Goal: Task Accomplishment & Management: Complete application form

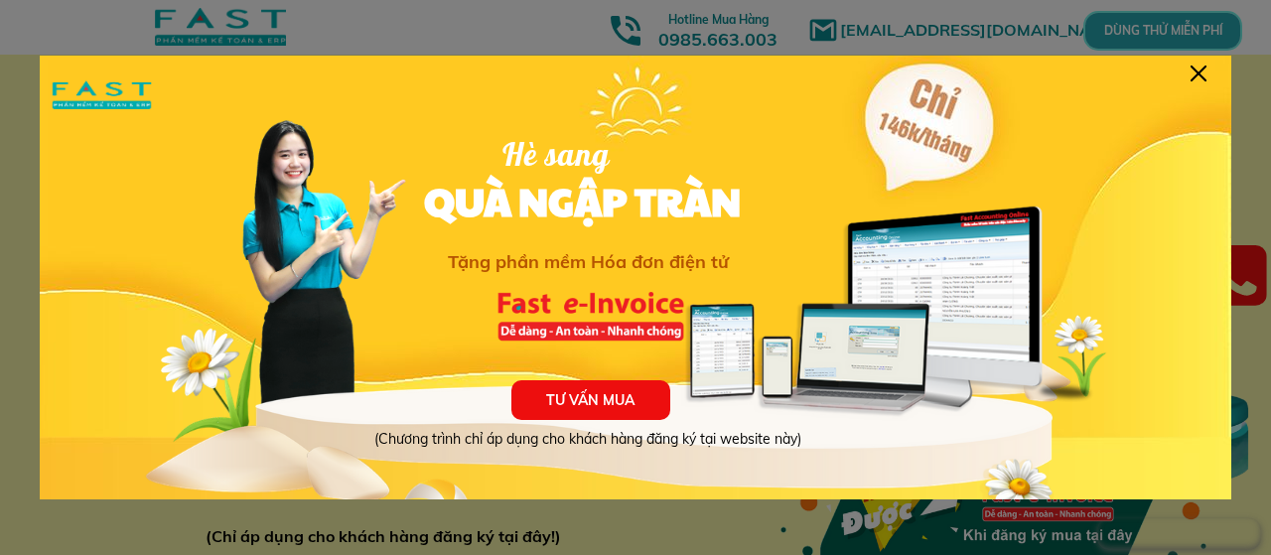
click at [1150, 33] on div at bounding box center [635, 277] width 1271 height 555
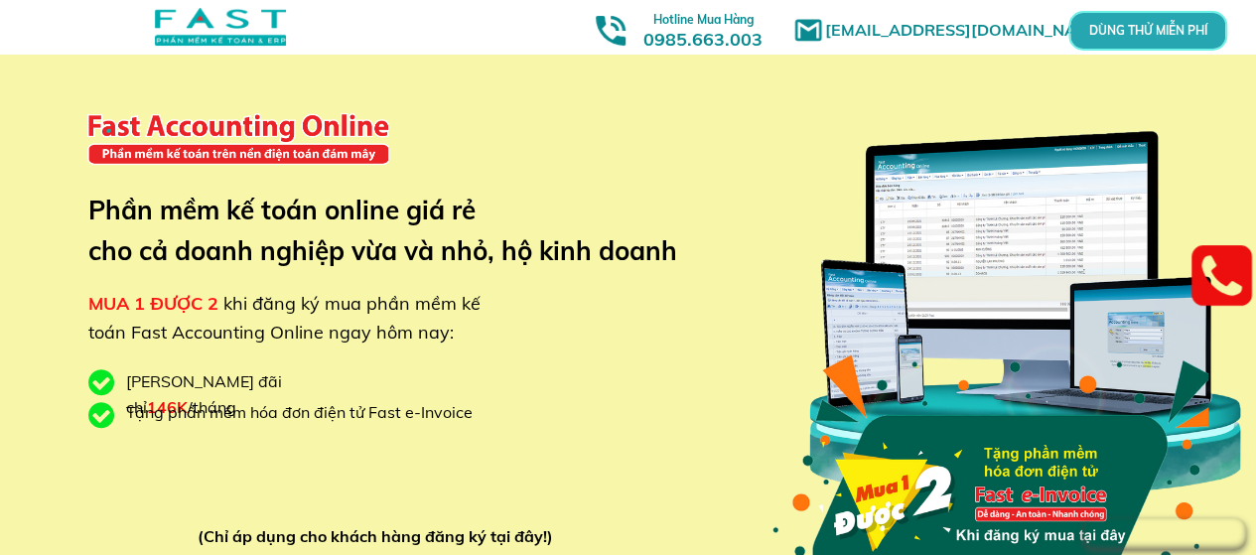
click at [1150, 33] on p "DÙNG THỬ MIỄN PHÍ" at bounding box center [1147, 31] width 155 height 36
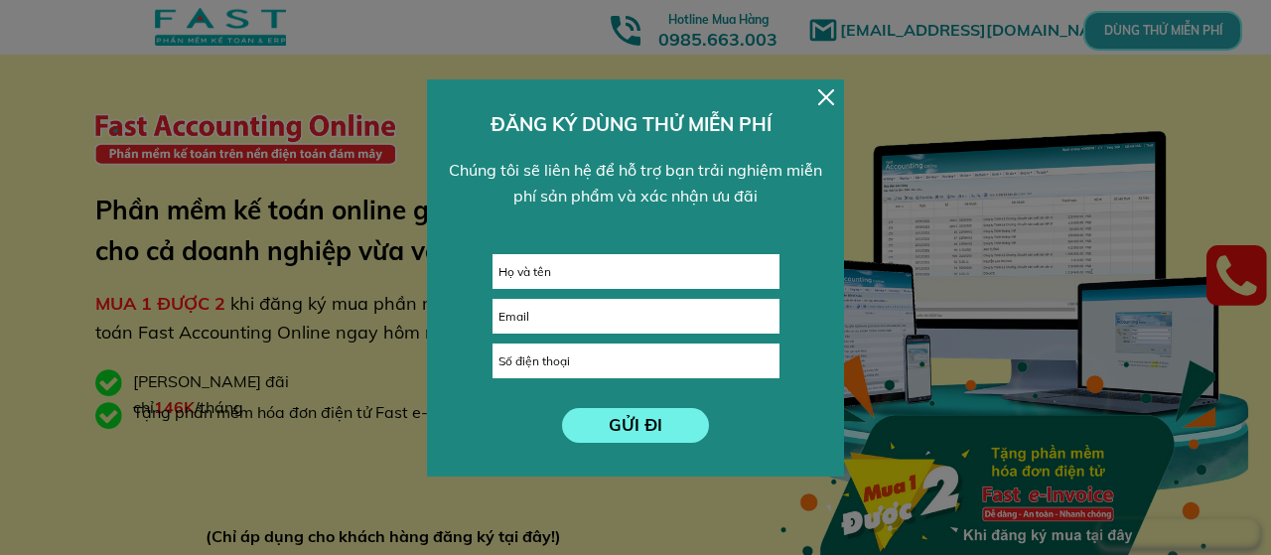
click at [637, 267] on input "text" at bounding box center [635, 271] width 285 height 33
type input "[PERSON_NAME]"
click at [600, 357] on input "tel" at bounding box center [635, 360] width 285 height 33
click at [825, 104] on div "GỬI ĐI [PERSON_NAME] ĐĂNG KÝ DÙNG THỬ MIỄN PHÍ Chúng tôi sẽ liên hệ để hỗ trợ b…" at bounding box center [635, 277] width 417 height 397
click at [825, 96] on div at bounding box center [826, 97] width 16 height 16
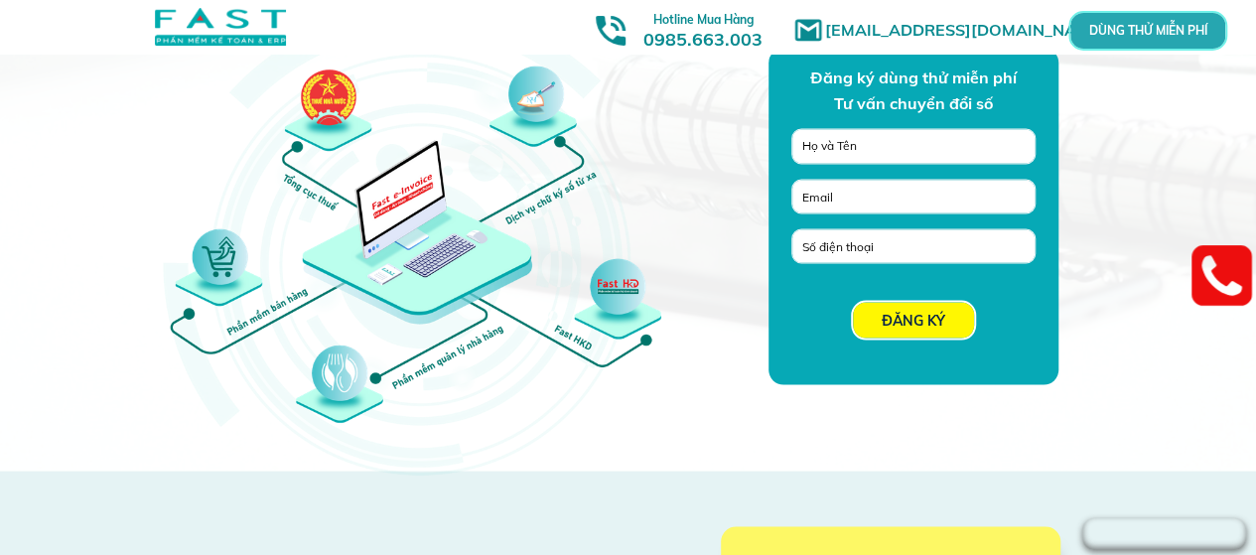
scroll to position [1561, 0]
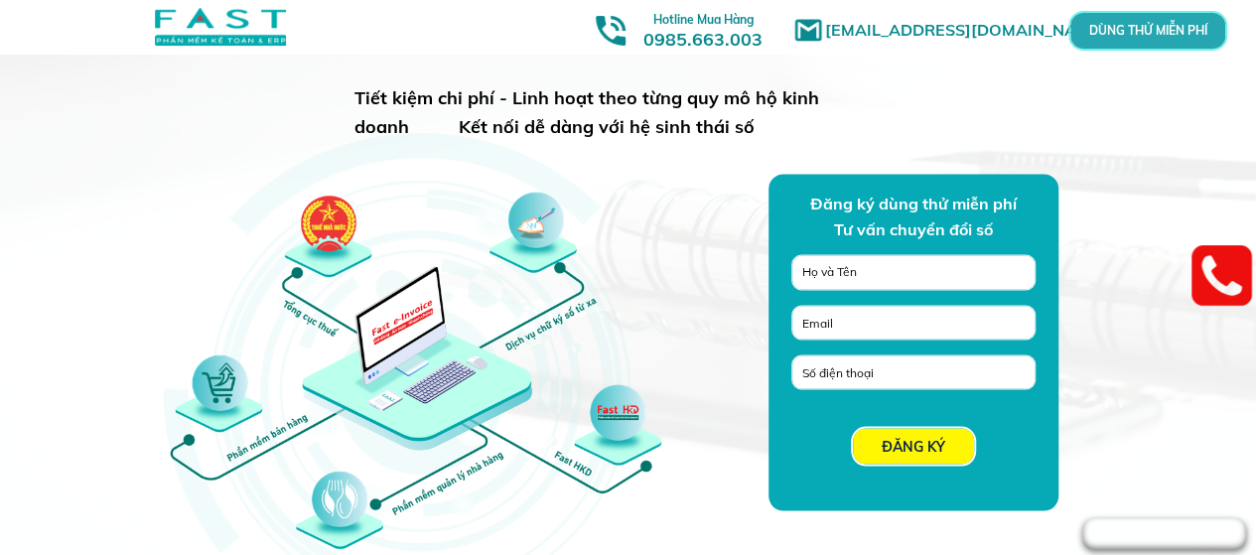
click at [880, 265] on input "text" at bounding box center [913, 272] width 232 height 34
type input "[PERSON_NAME]"
click at [937, 372] on input "tel" at bounding box center [913, 371] width 232 height 33
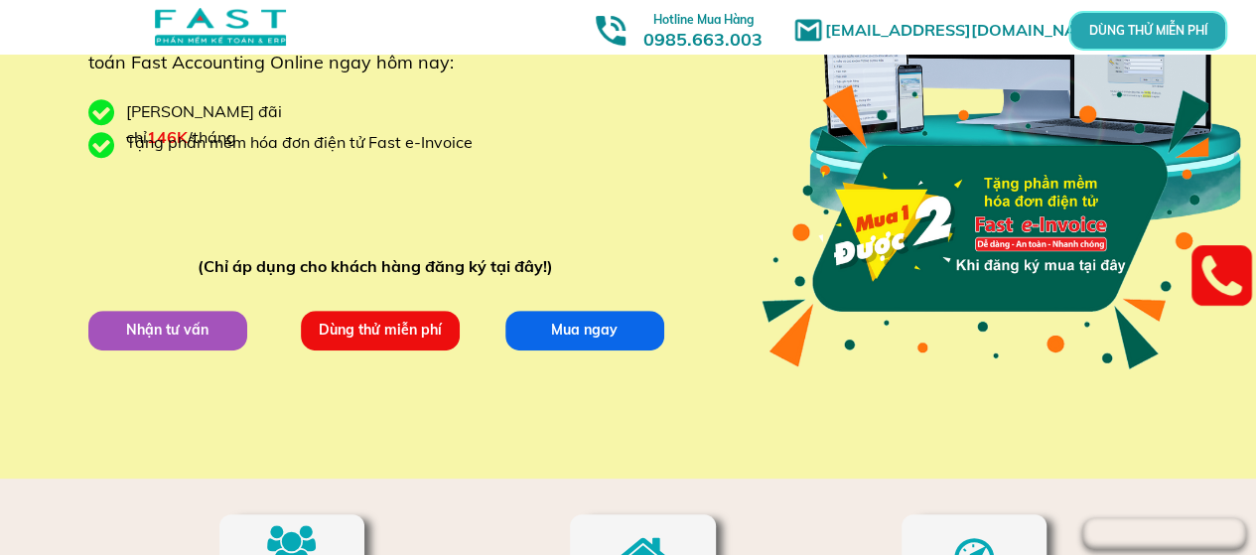
scroll to position [0, 0]
